Goal: Information Seeking & Learning: Learn about a topic

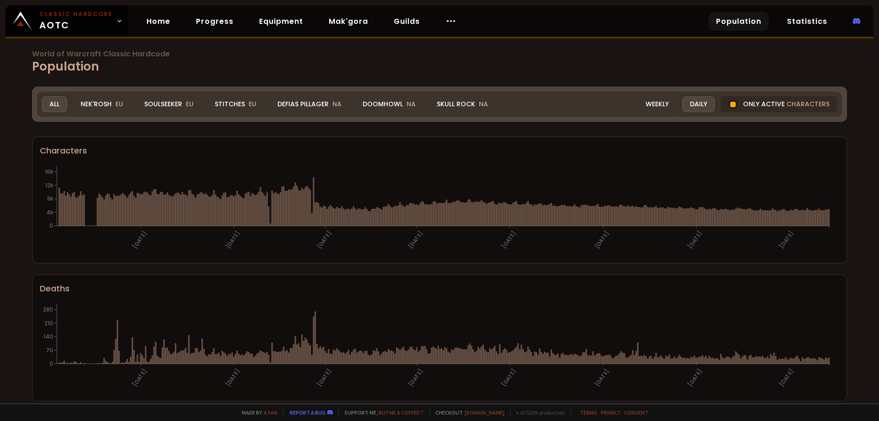
click at [53, 103] on div "All" at bounding box center [55, 104] width 26 height 16
click at [231, 106] on div "Stitches EU" at bounding box center [235, 104] width 57 height 16
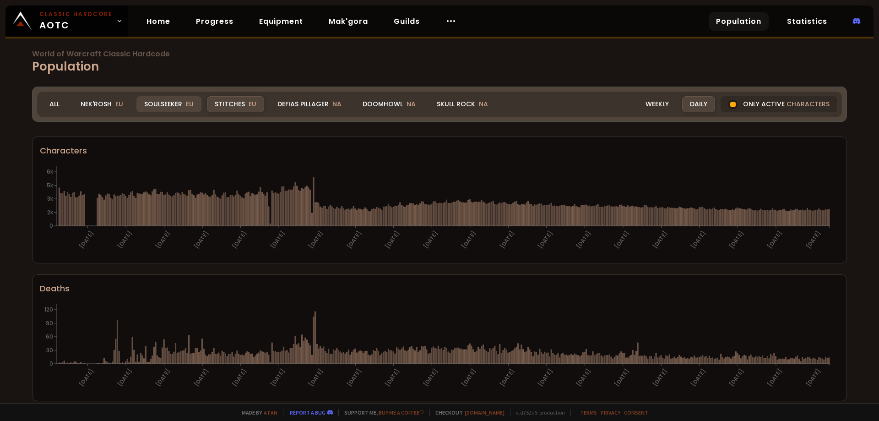
click at [175, 103] on div "Soulseeker EU" at bounding box center [168, 104] width 65 height 16
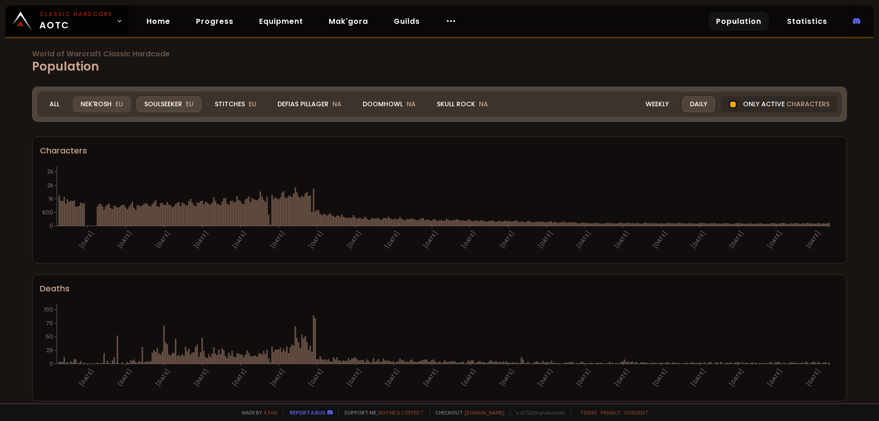
click at [114, 103] on div "Nek'Rosh EU" at bounding box center [102, 104] width 58 height 16
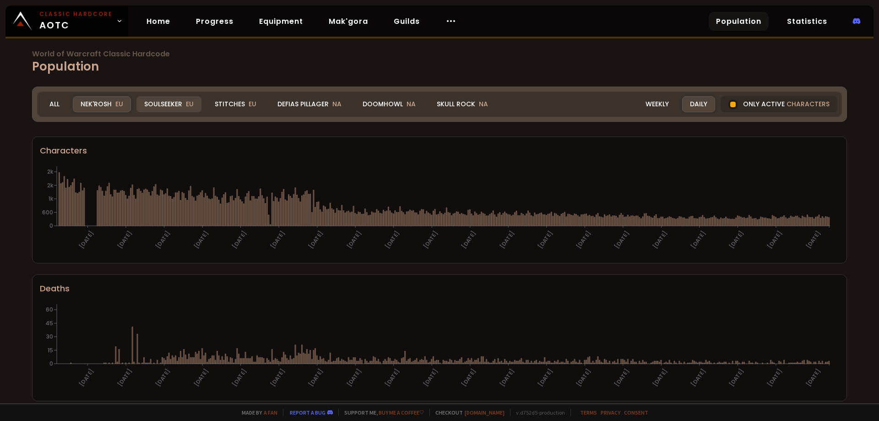
click at [185, 103] on div "Soulseeker EU" at bounding box center [168, 104] width 65 height 16
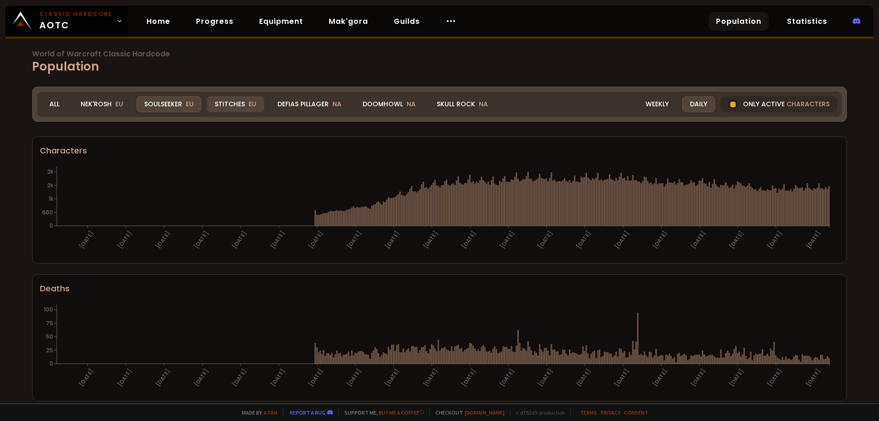
click at [226, 106] on div "Stitches EU" at bounding box center [235, 104] width 57 height 16
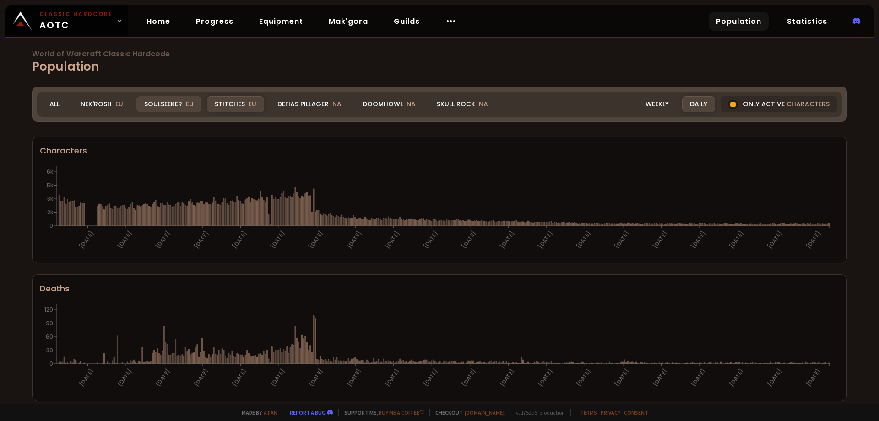
click at [188, 104] on span "EU" at bounding box center [190, 103] width 8 height 9
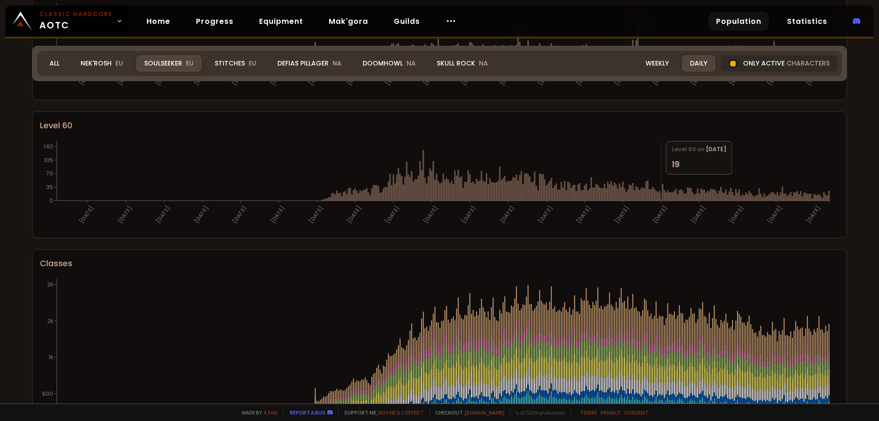
scroll to position [412, 0]
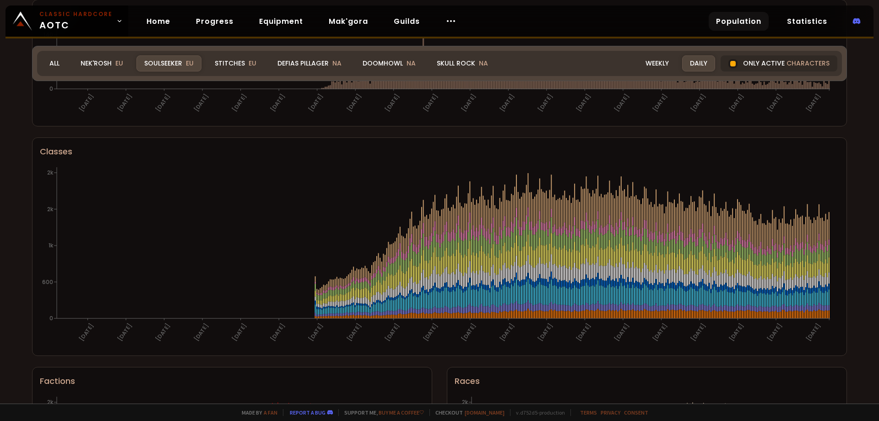
drag, startPoint x: 240, startPoint y: 61, endPoint x: 298, endPoint y: 86, distance: 62.4
click at [240, 61] on div "Stitches EU" at bounding box center [235, 63] width 57 height 16
